Goal: Task Accomplishment & Management: Manage account settings

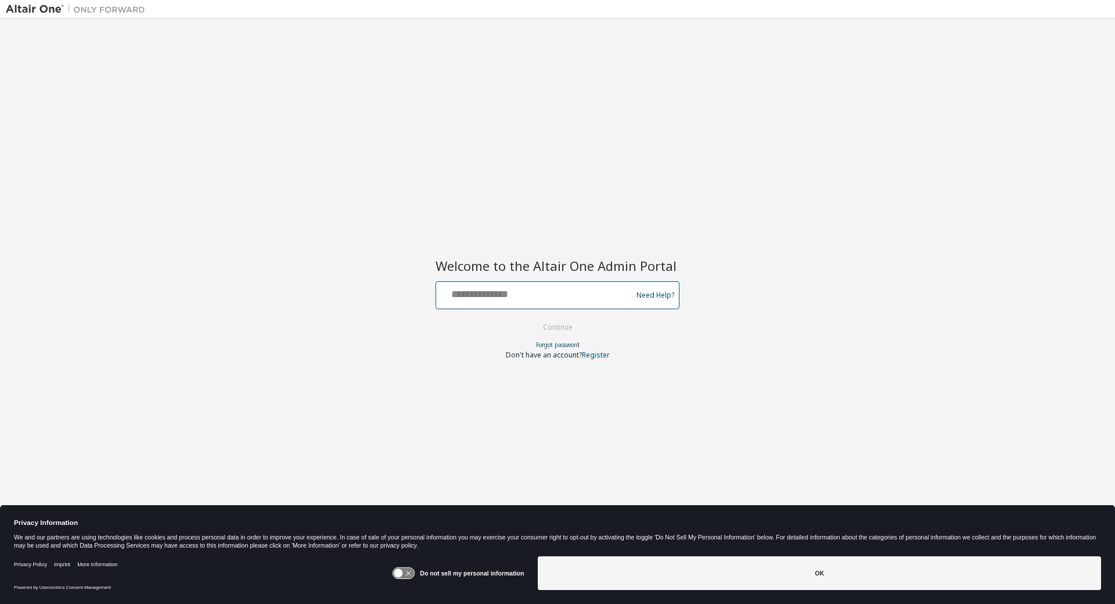
click at [539, 292] on input "text" at bounding box center [536, 292] width 190 height 17
click at [562, 292] on input "text" at bounding box center [536, 292] width 190 height 17
type input "*"
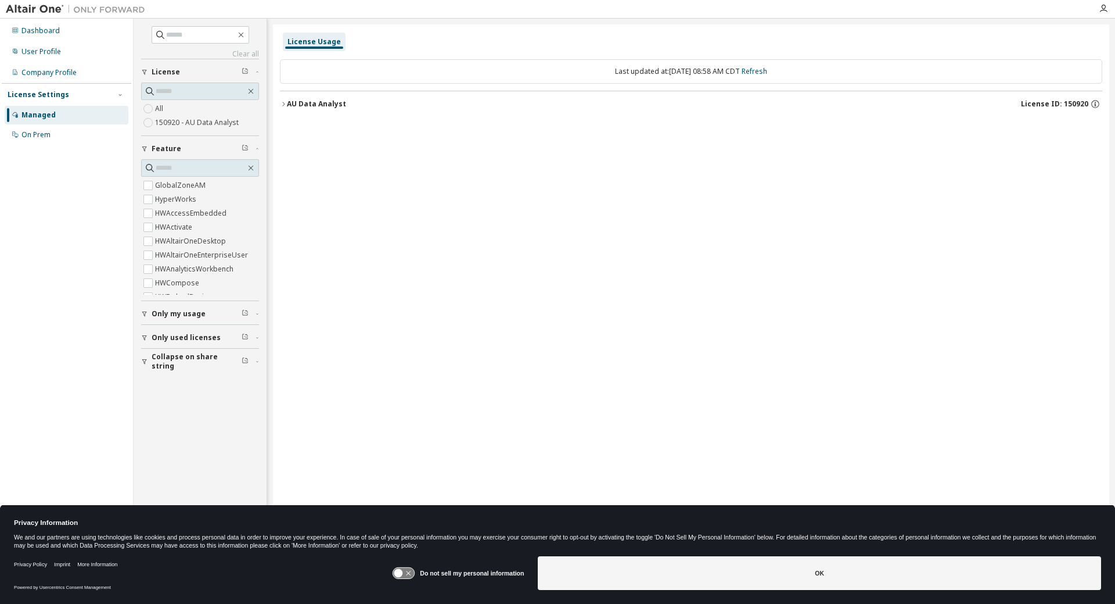
click at [282, 102] on icon "button" at bounding box center [283, 103] width 7 height 7
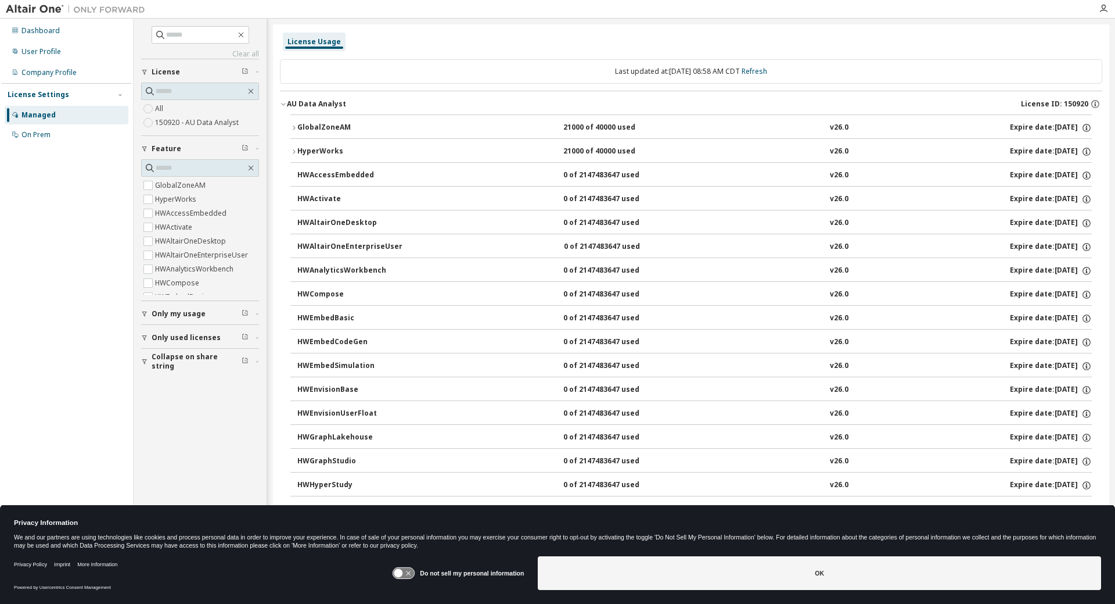
click at [294, 125] on icon "button" at bounding box center [293, 127] width 7 height 7
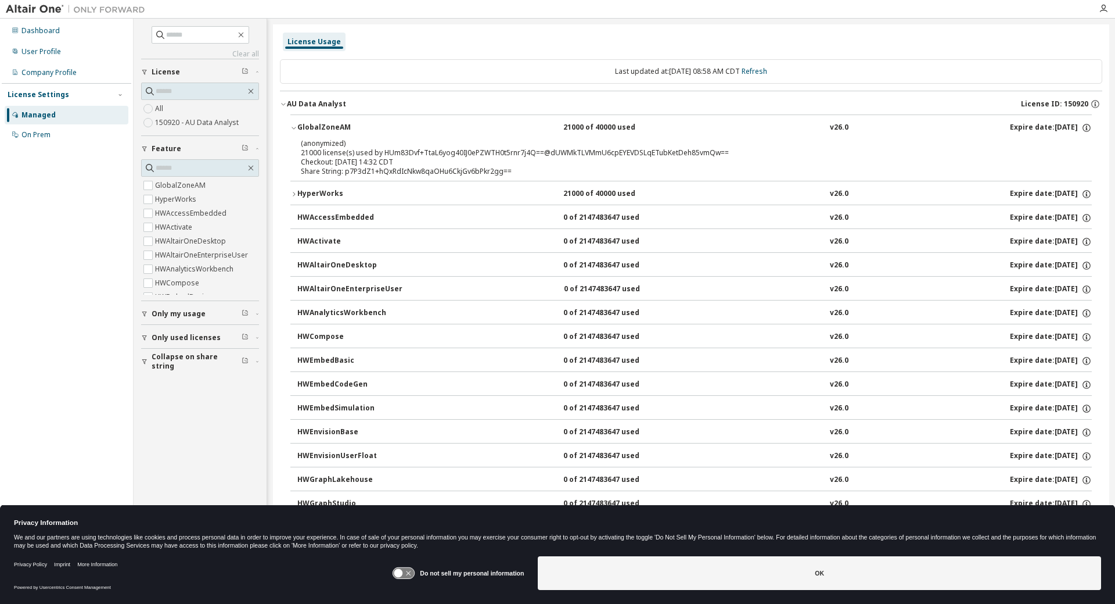
click at [295, 196] on icon "button" at bounding box center [293, 194] width 7 height 7
